Goal: Entertainment & Leisure: Browse casually

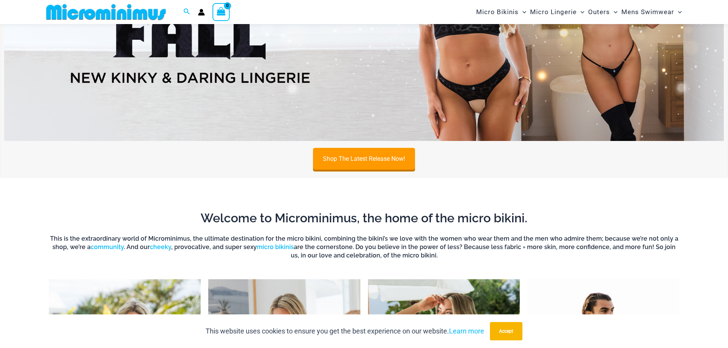
scroll to position [300, 0]
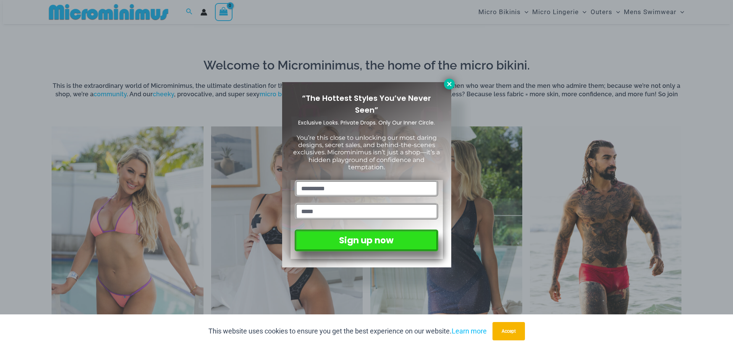
click at [450, 83] on icon at bounding box center [449, 84] width 4 height 4
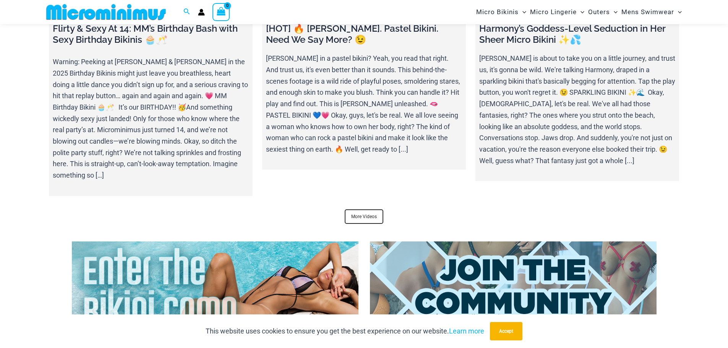
scroll to position [2668, 0]
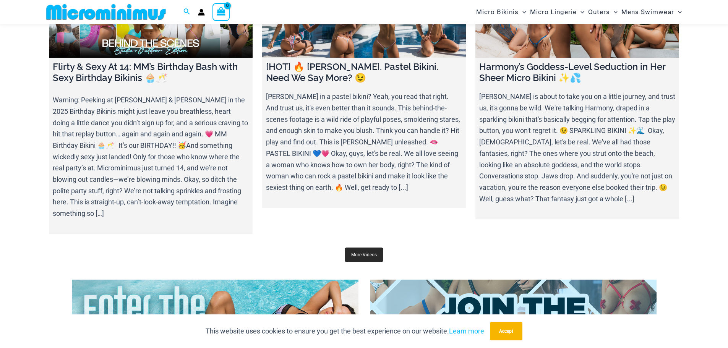
click at [361, 249] on link "More Videos" at bounding box center [364, 255] width 39 height 15
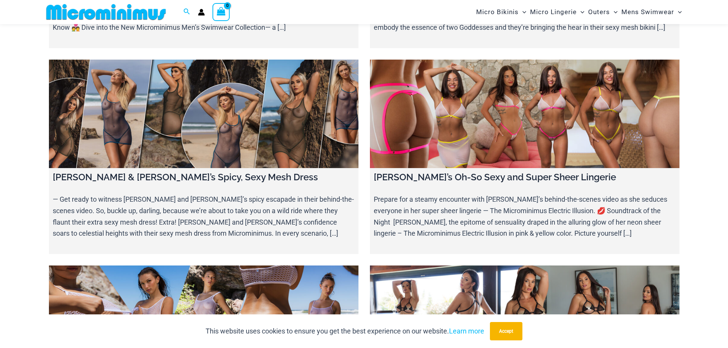
scroll to position [3355, 0]
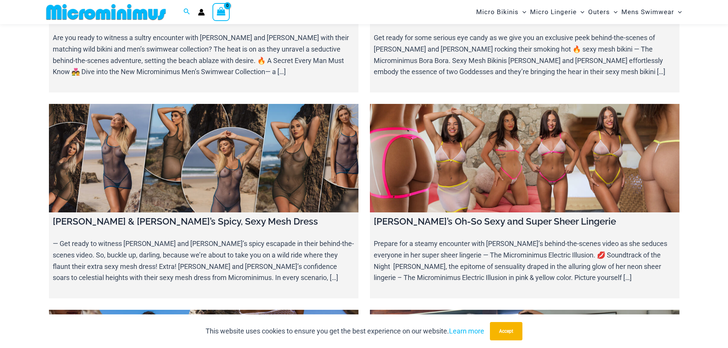
click at [157, 104] on link at bounding box center [203, 158] width 309 height 108
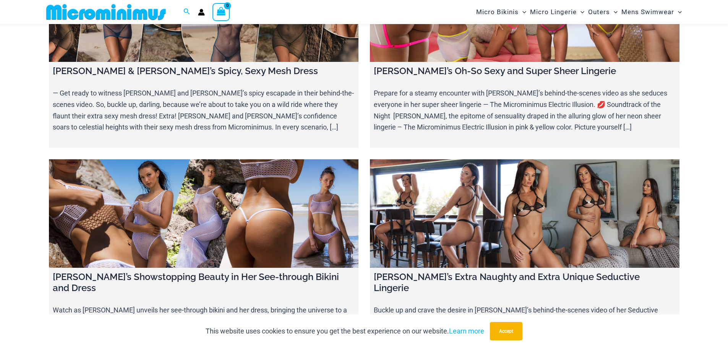
scroll to position [3506, 0]
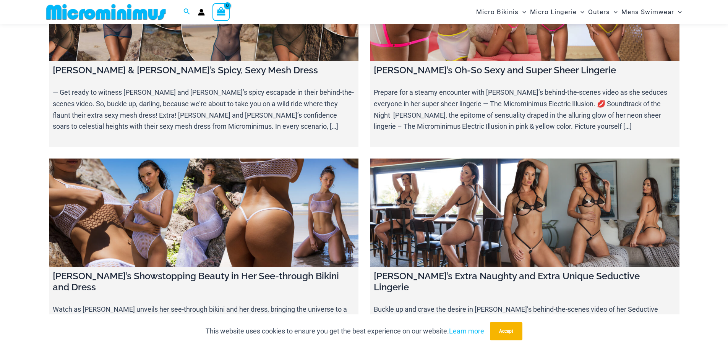
click at [219, 171] on link at bounding box center [203, 213] width 309 height 108
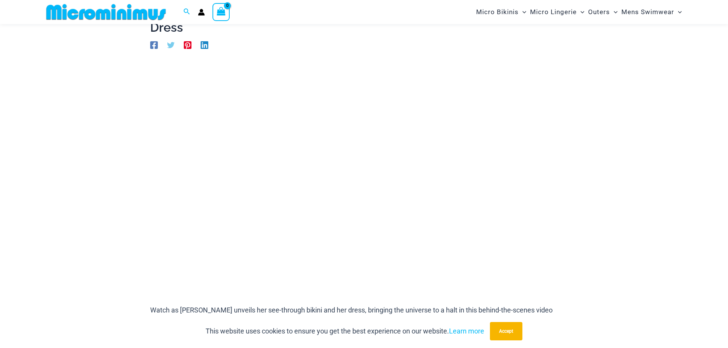
scroll to position [71, 0]
